Goal: Information Seeking & Learning: Learn about a topic

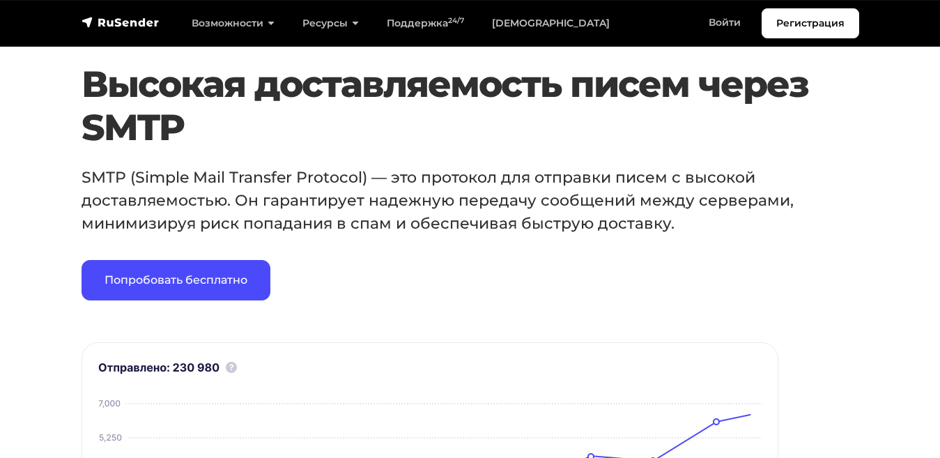
scroll to position [875, 0]
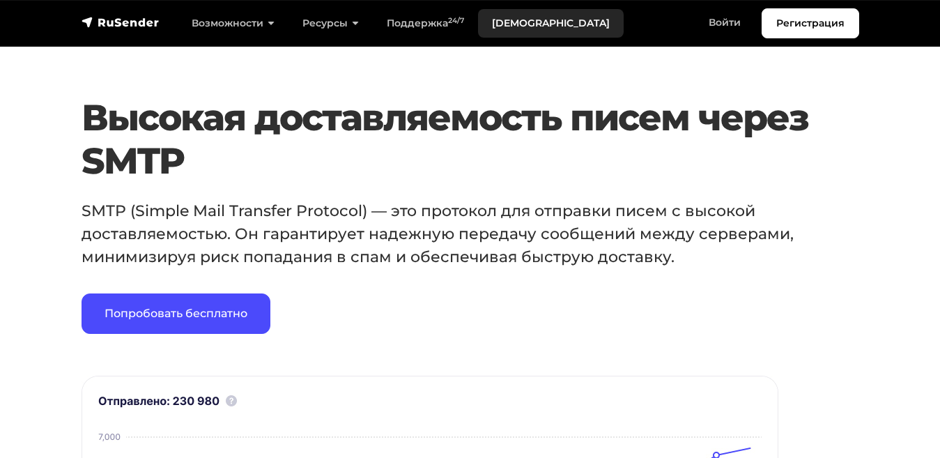
click at [491, 15] on link "[DEMOGRAPHIC_DATA]" at bounding box center [551, 23] width 146 height 29
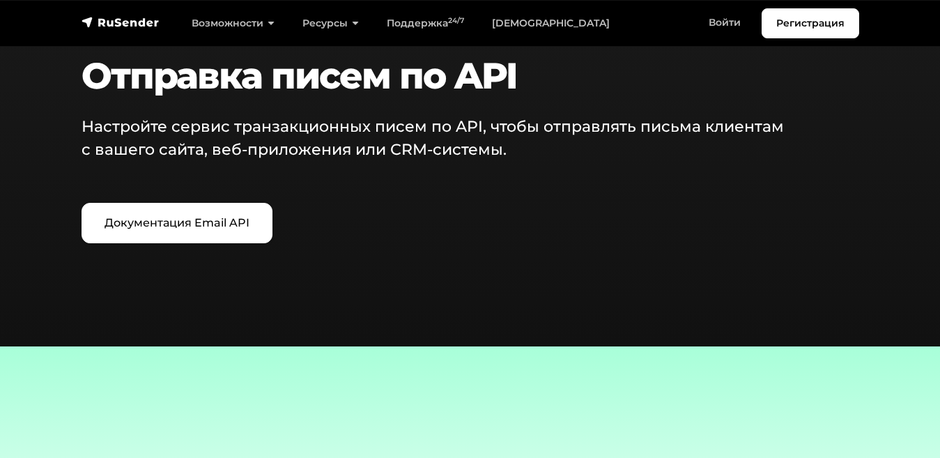
scroll to position [1720, 0]
